Goal: Communication & Community: Connect with others

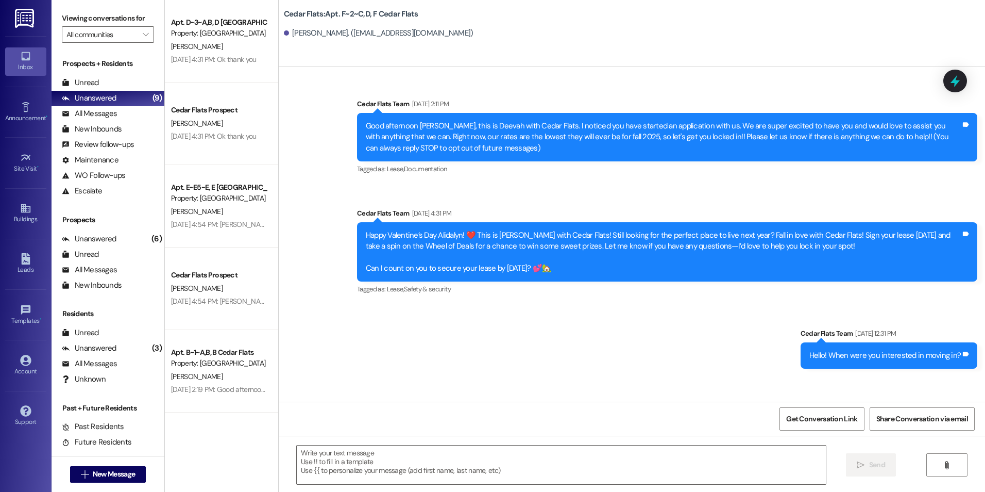
click at [314, 193] on div "Sent via SMS Cedar Flats Team [DATE] 2:11 PM Good afternoon Alidalyn, this is D…" at bounding box center [632, 225] width 707 height 301
click at [313, 193] on div "Sent via SMS Cedar Flats Team [DATE] 2:11 PM Good afternoon Alidalyn, this is D…" at bounding box center [632, 225] width 707 height 301
click at [308, 186] on div "Sent via SMS Cedar Flats Team [DATE] 2:11 PM Good afternoon Alidalyn, this is D…" at bounding box center [632, 225] width 707 height 301
click at [315, 186] on div "Sent via SMS Cedar Flats Team [DATE] 2:11 PM Good afternoon Alidalyn, this is D…" at bounding box center [632, 225] width 707 height 301
click at [307, 186] on div "Sent via SMS Cedar Flats Team [DATE] 2:11 PM Good afternoon Alidalyn, this is D…" at bounding box center [632, 225] width 707 height 301
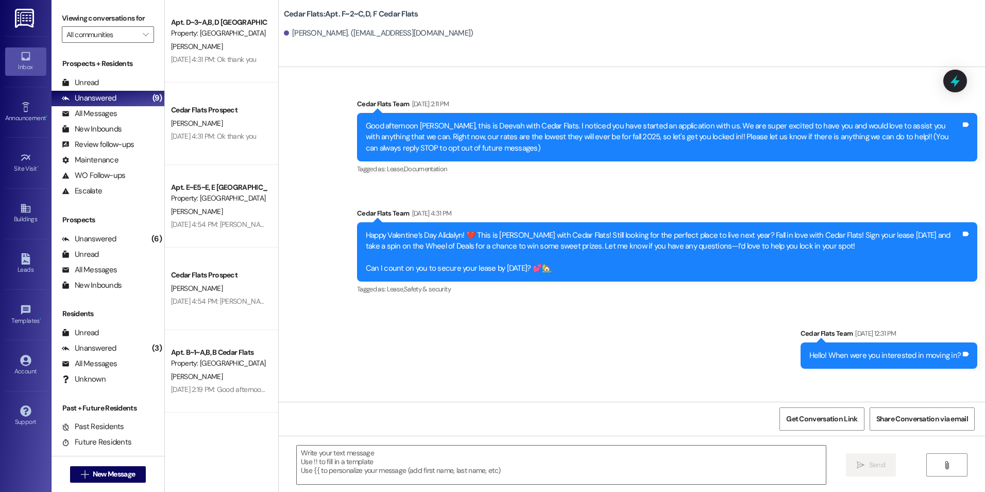
click at [312, 186] on div "Sent via SMS Cedar Flats Team [DATE] 2:11 PM Good afternoon Alidalyn, this is D…" at bounding box center [632, 225] width 707 height 301
click at [316, 177] on div "Sent via SMS Cedar Flats Team [DATE] 2:11 PM Good afternoon Alidalyn, this is D…" at bounding box center [632, 225] width 707 height 301
click at [115, 476] on span "New Message" at bounding box center [114, 473] width 42 height 11
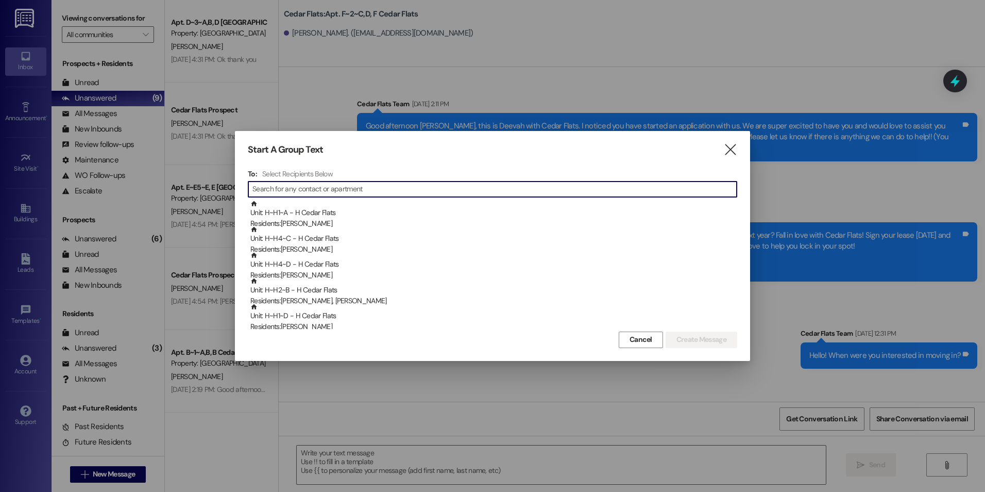
click at [382, 190] on input at bounding box center [495, 189] width 484 height 14
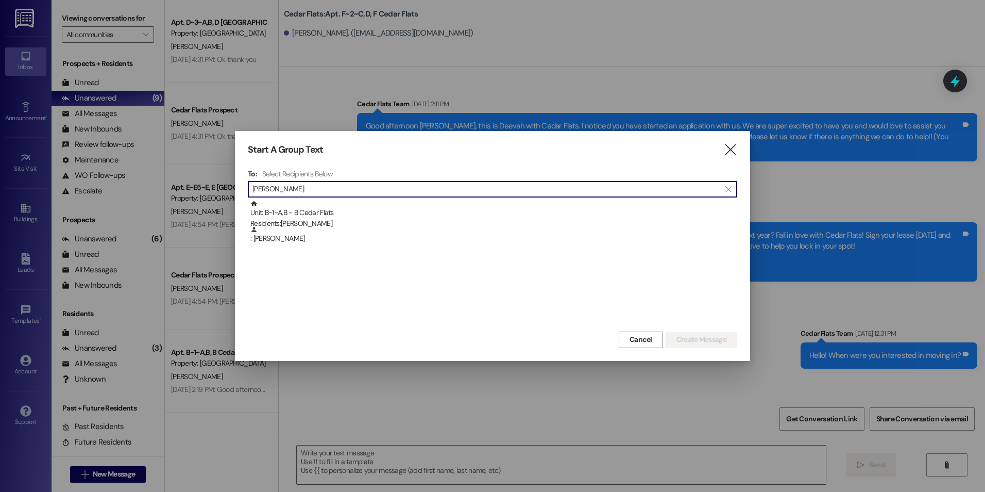
type input "[PERSON_NAME]"
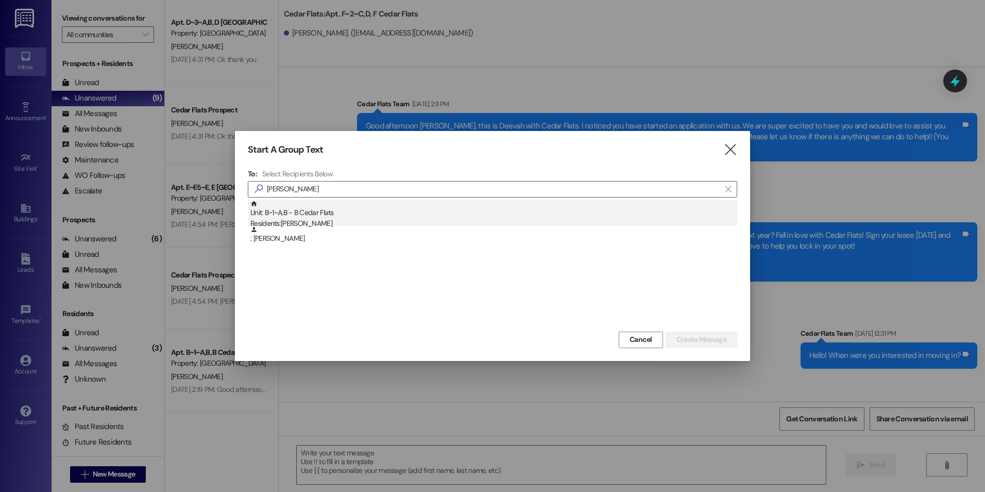
click at [364, 221] on div "Residents: [PERSON_NAME]" at bounding box center [493, 223] width 487 height 11
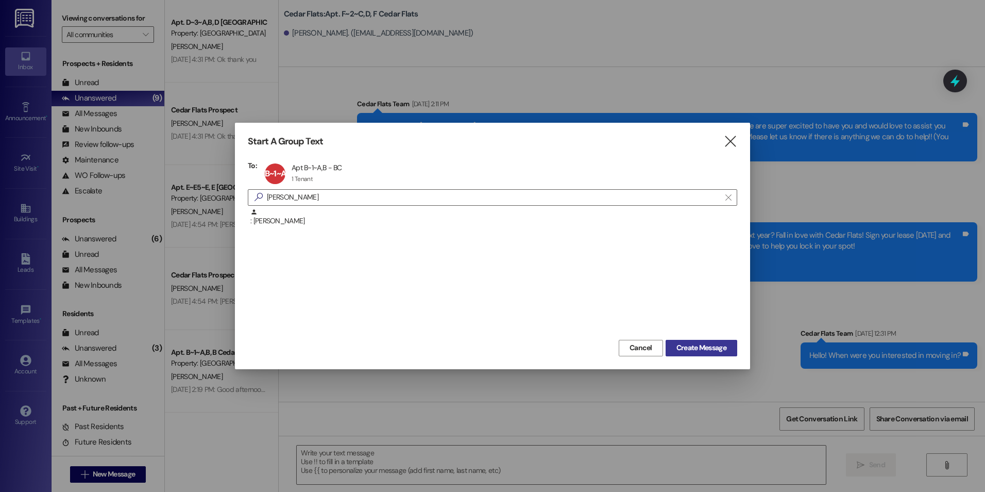
click at [700, 350] on span "Create Message" at bounding box center [702, 347] width 50 height 11
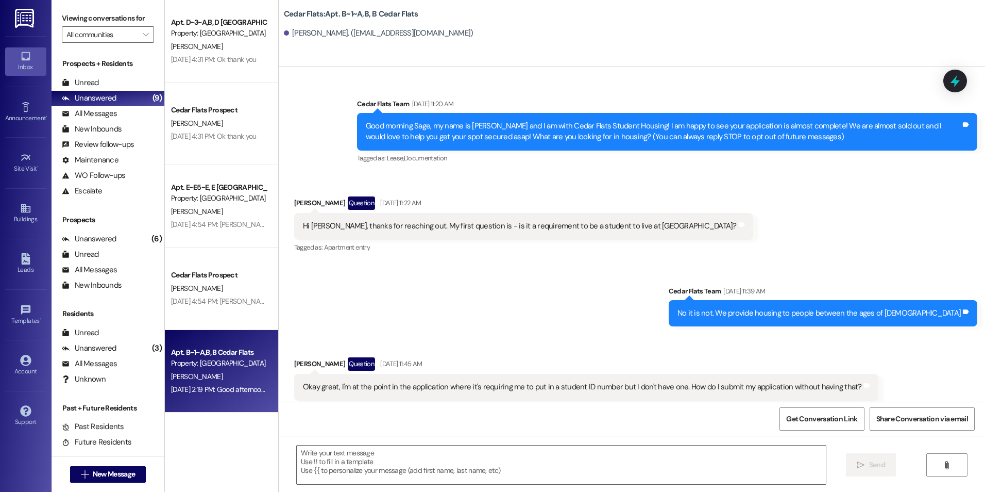
scroll to position [7875, 0]
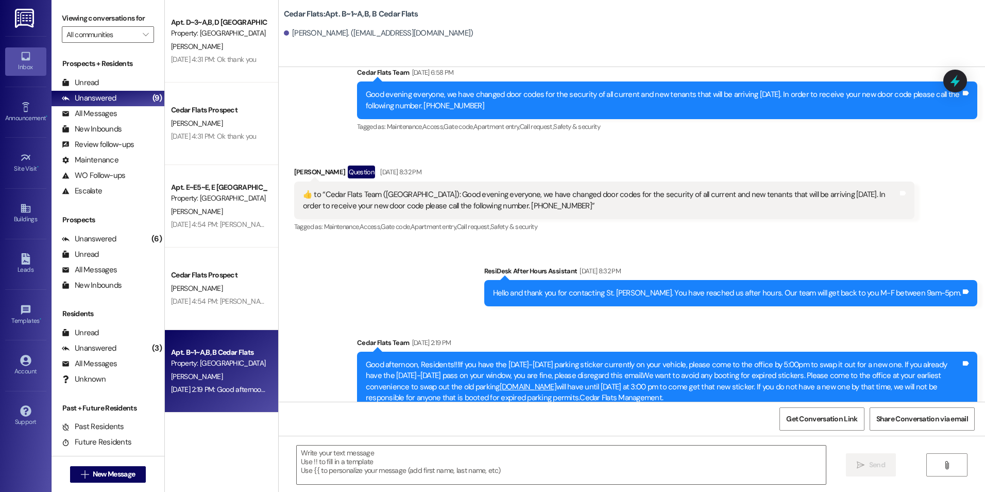
click at [429, 243] on div "Sent via SMS ResiDesk After Hours Assistant [DATE] 8:32 PM Hello and thank you …" at bounding box center [632, 338] width 707 height 192
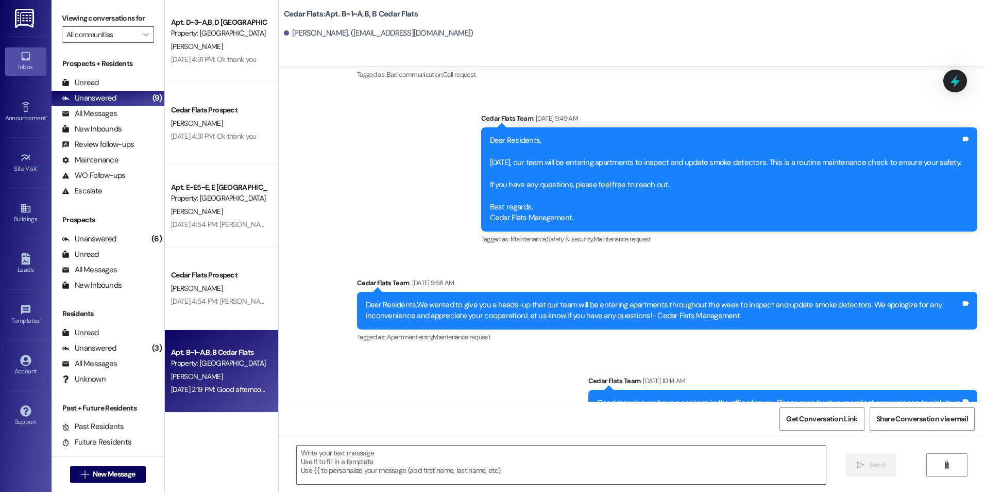
scroll to position [4577, 0]
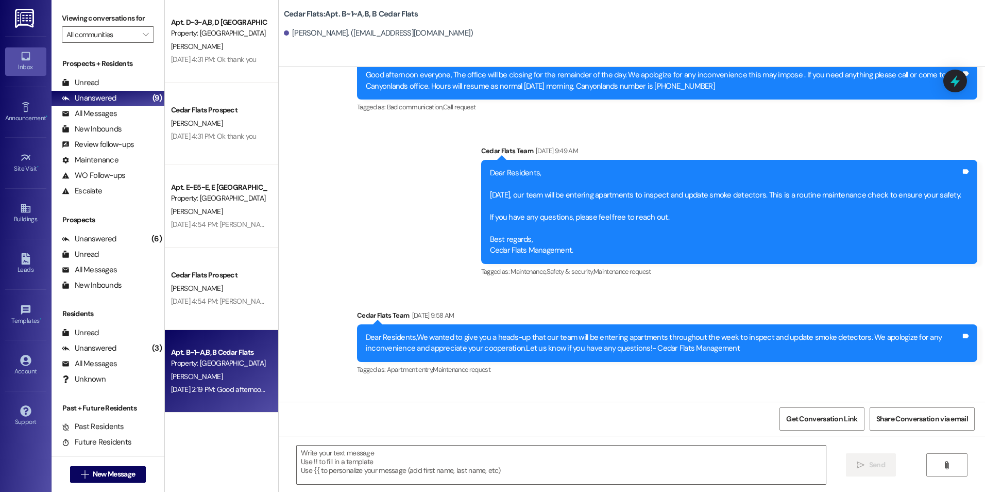
click at [456, 193] on div "Announcement, sent via SMS Cedar Flats Team [DATE] 2:43 PM Dear Residents, Were…" at bounding box center [632, 247] width 707 height 643
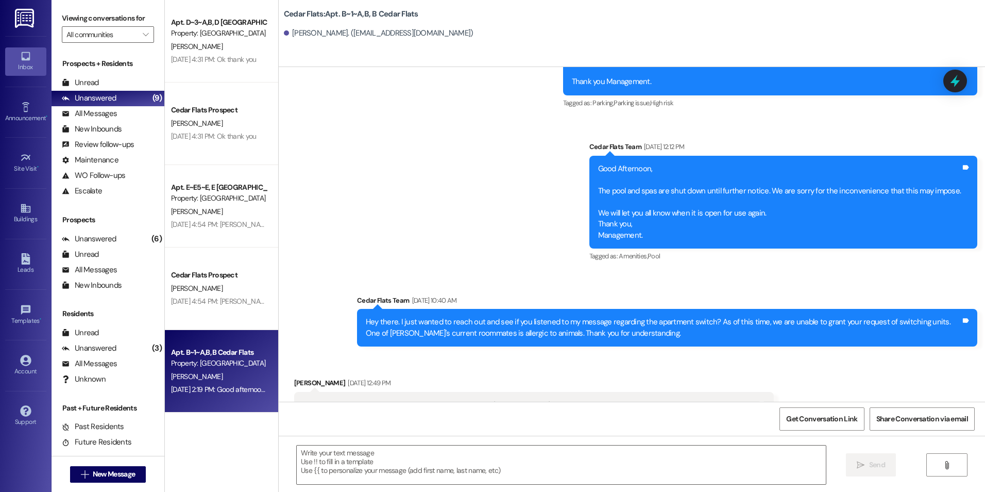
scroll to position [4061, 0]
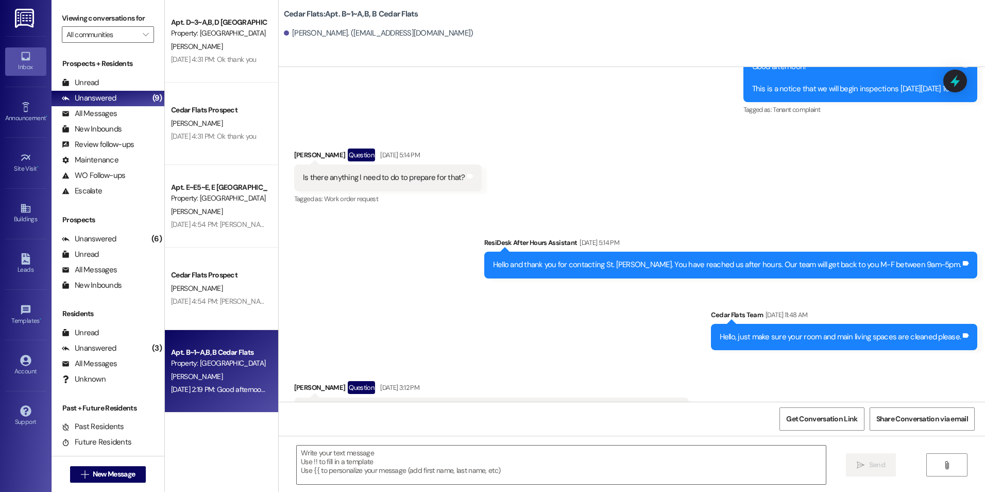
scroll to position [2618, 0]
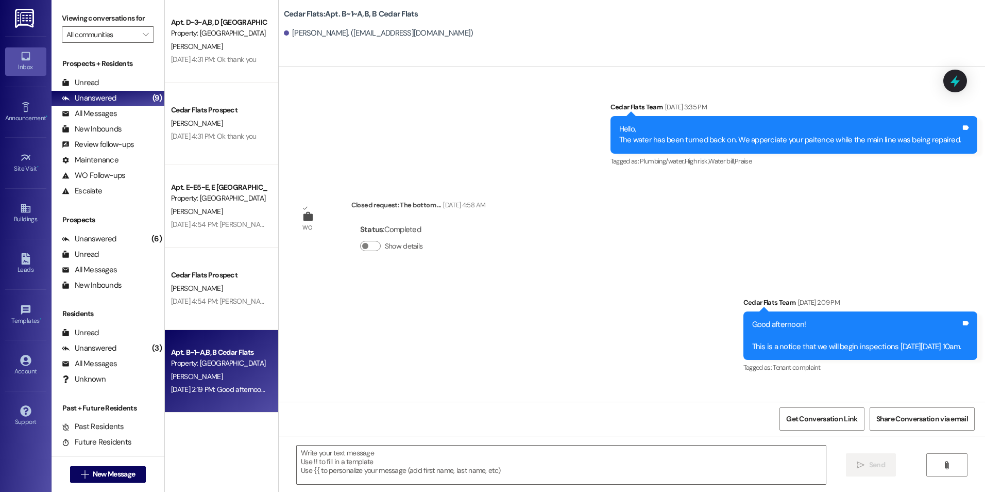
click at [414, 120] on div "Announcement, sent via SMS Cedar Flats Team [DATE] 10:49 AM Hello, the water is…" at bounding box center [632, 67] width 707 height 218
click at [422, 120] on div "Announcement, sent via SMS Cedar Flats Team [DATE] 10:49 AM Hello, the water is…" at bounding box center [632, 67] width 707 height 218
click at [411, 118] on div "Announcement, sent via SMS Cedar Flats Team [DATE] 10:49 AM Hello, the water is…" at bounding box center [632, 67] width 707 height 218
click at [424, 122] on div "Announcement, sent via SMS Cedar Flats Team [DATE] 10:49 AM Hello, the water is…" at bounding box center [632, 67] width 707 height 218
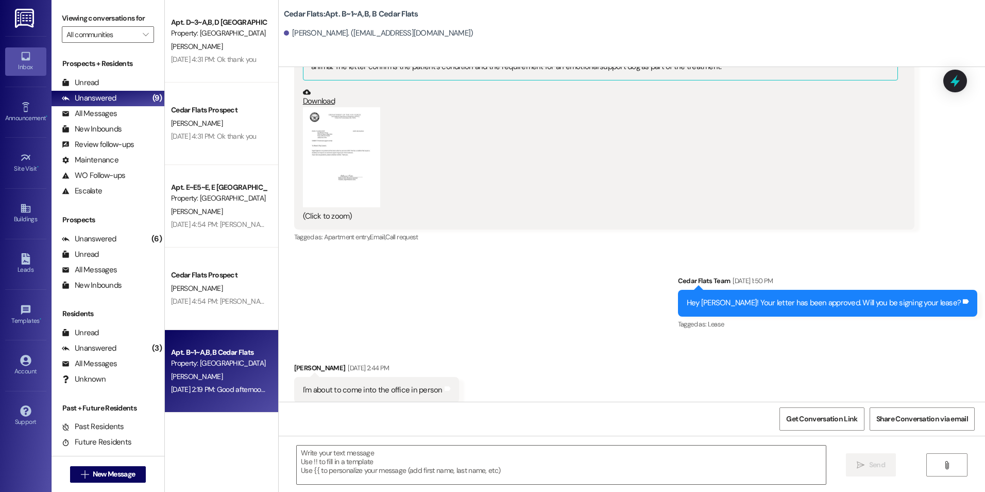
scroll to position [1639, 0]
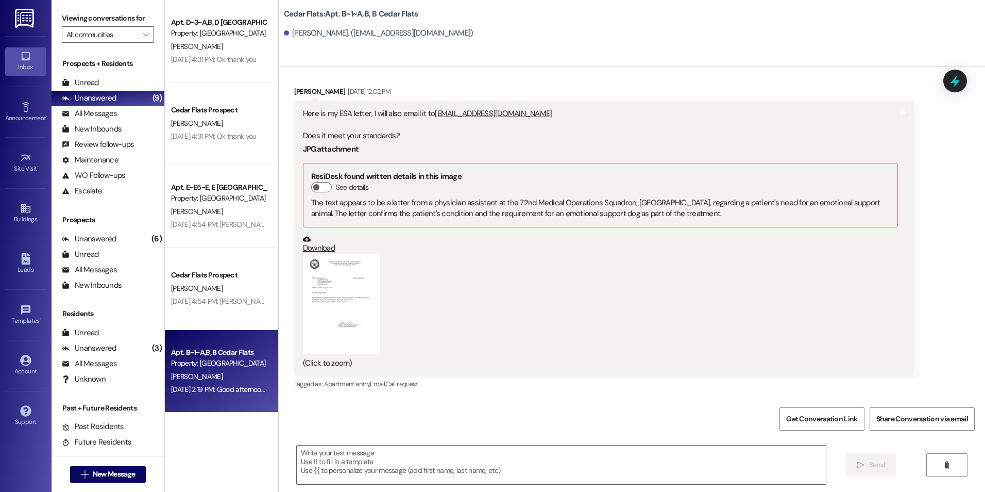
click at [462, 75] on div "Received via SMS [PERSON_NAME] [DATE] 10:35 AM Understood. Once I get my emotio…" at bounding box center [632, 143] width 707 height 512
click at [333, 307] on button "Zoom image" at bounding box center [341, 304] width 77 height 100
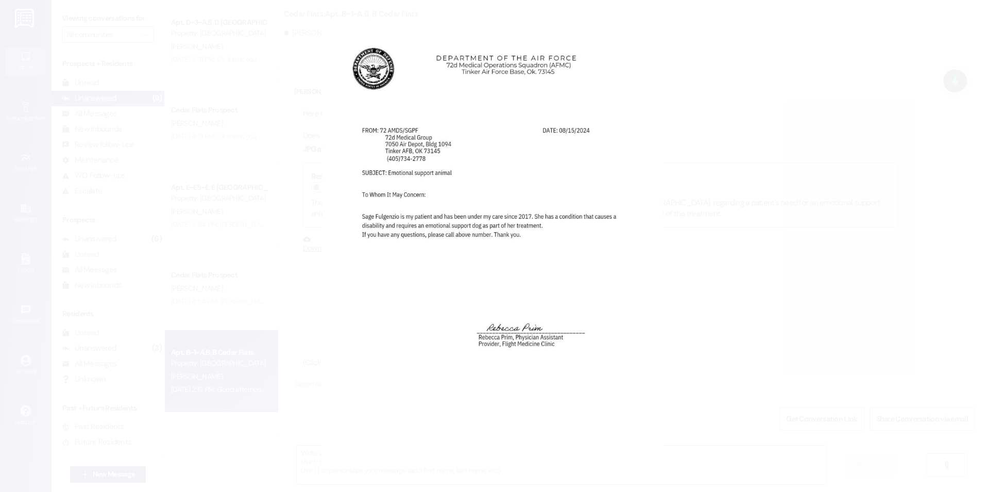
click at [190, 274] on button "Unzoom image" at bounding box center [492, 246] width 985 height 492
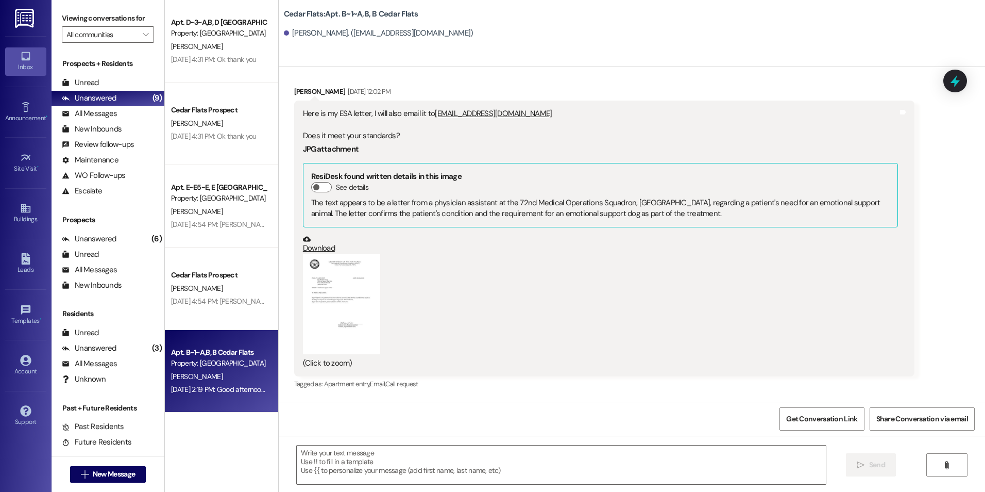
click at [455, 304] on div "(Click to zoom)" at bounding box center [600, 311] width 595 height 114
click at [330, 304] on button "Zoom image" at bounding box center [341, 304] width 77 height 100
